Goal: Transaction & Acquisition: Obtain resource

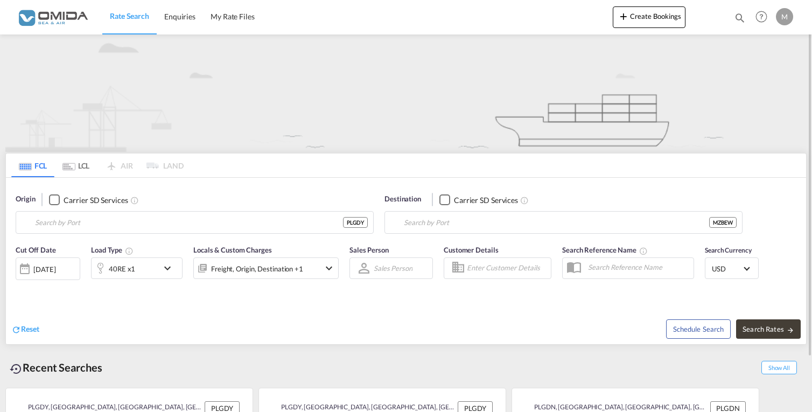
type input "[GEOGRAPHIC_DATA], PLGDY"
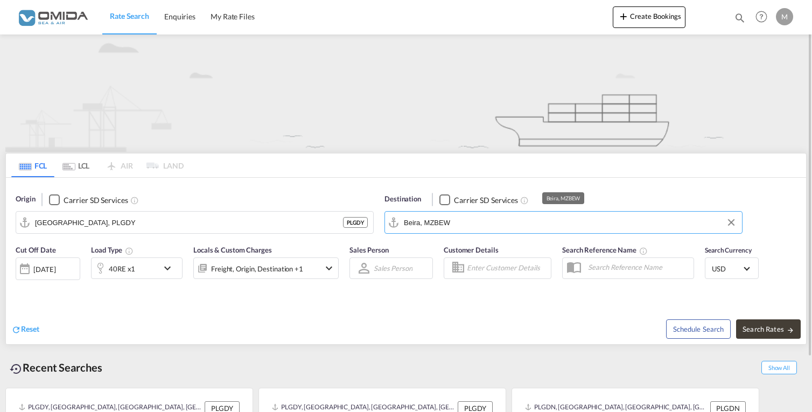
click at [461, 225] on input "Beira, MZBEW" at bounding box center [570, 222] width 333 height 16
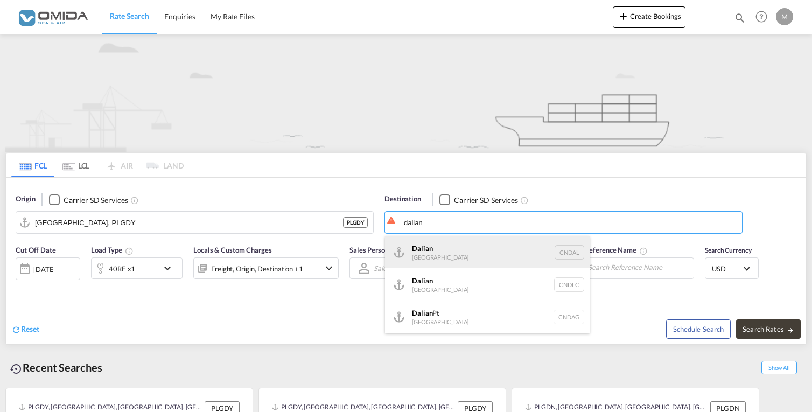
click at [463, 245] on div "Dalian [GEOGRAPHIC_DATA] [GEOGRAPHIC_DATA]" at bounding box center [487, 252] width 204 height 32
type input "Dalian, [GEOGRAPHIC_DATA]"
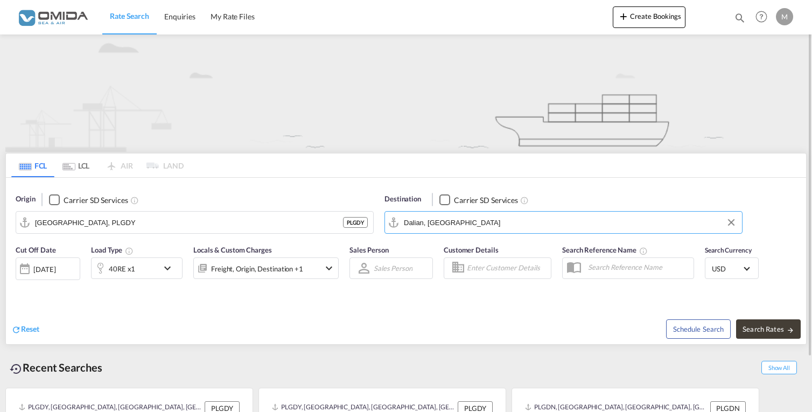
click at [135, 273] on div "40RE x1" at bounding box center [124, 268] width 67 height 22
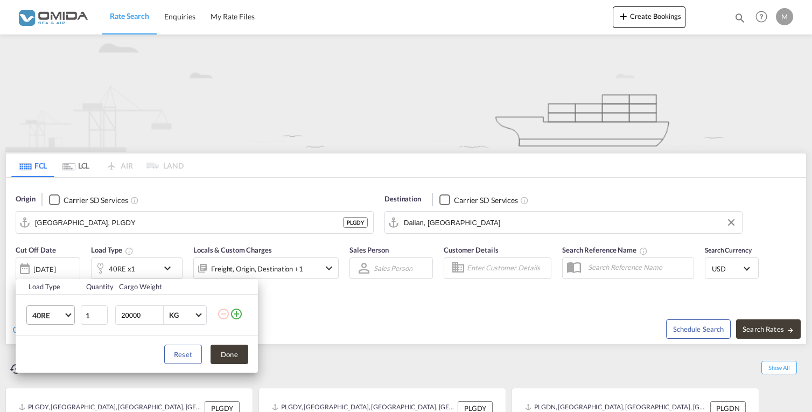
click at [39, 311] on span "40RE" at bounding box center [47, 315] width 31 height 11
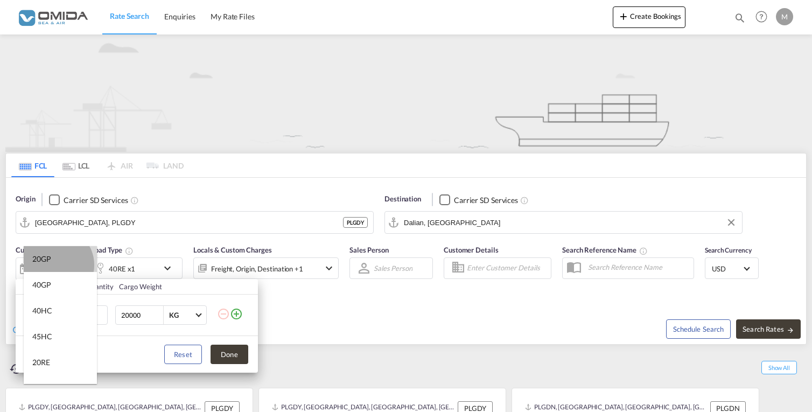
click at [55, 265] on md-option "20GP" at bounding box center [60, 259] width 73 height 26
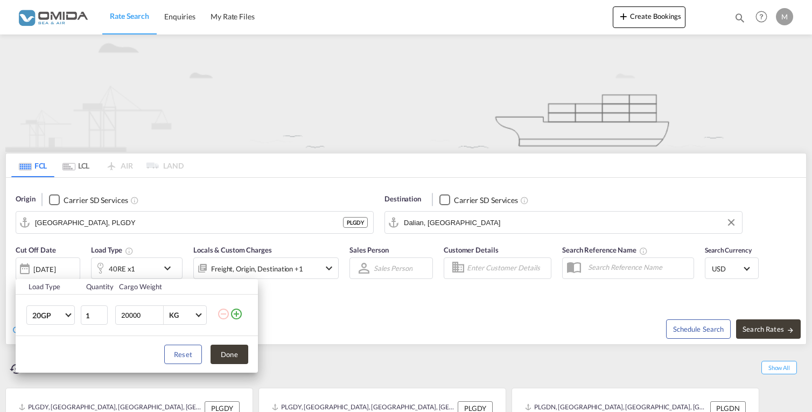
click at [243, 319] on md-icon "icon-plus-circle-outline" at bounding box center [236, 313] width 13 height 13
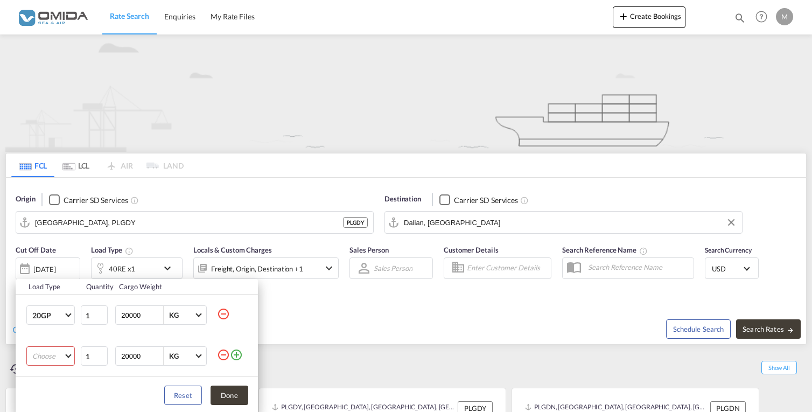
click at [55, 358] on md-select "Choose 20GP 40GP 40HC 45HC 20RE 40RE 40HR 20OT 40OT 20FR 40FR 40NR 20NR 45S 20T…" at bounding box center [50, 355] width 48 height 19
click at [69, 332] on md-option "40HC" at bounding box center [60, 334] width 73 height 26
drag, startPoint x: 112, startPoint y: 222, endPoint x: 59, endPoint y: 222, distance: 53.3
click at [59, 222] on div "Load Type Quantity Cargo Weight 20GP 1 20000 KG KG 40HC 1 20000 KG KG Load type…" at bounding box center [406, 206] width 812 height 412
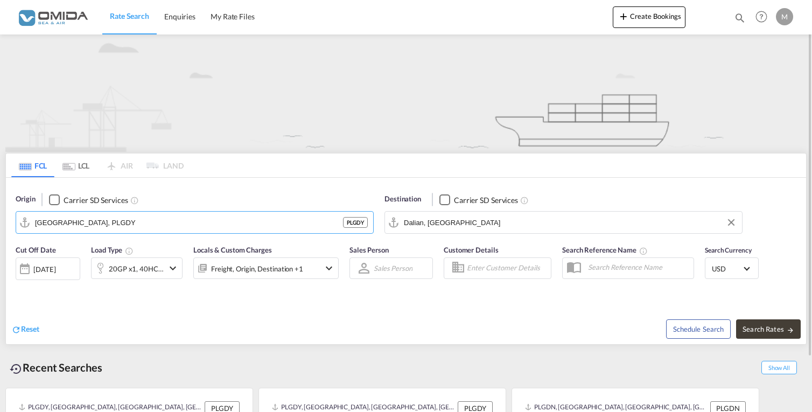
drag, startPoint x: 102, startPoint y: 223, endPoint x: 0, endPoint y: 220, distance: 101.8
click at [0, 220] on div "FCL LCL AIR LAND FCL LCL AIR LAND Origin Carrier SD Services [GEOGRAPHIC_DATA],…" at bounding box center [406, 254] width 812 height 441
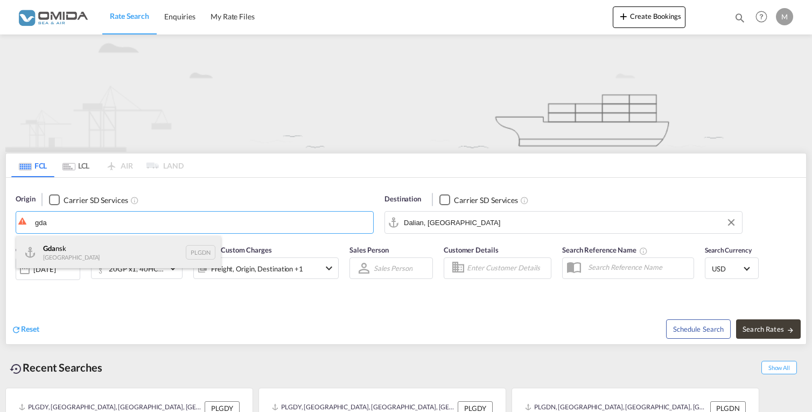
click at [76, 248] on div "Gda nsk [GEOGRAPHIC_DATA] PLGDN" at bounding box center [118, 252] width 204 height 32
type input "Gdansk, PLGDN"
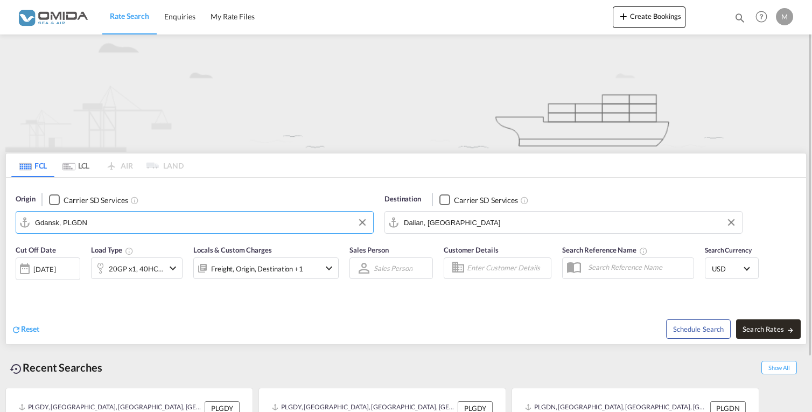
click at [767, 331] on span "Search Rates" at bounding box center [768, 329] width 52 height 9
type input "PLGDN to CNDAL / [DATE]"
